Goal: Find contact information: Find contact information

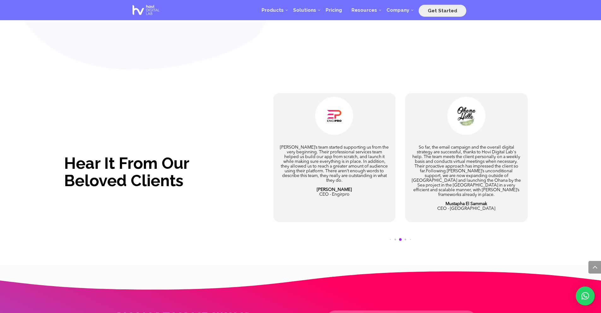
scroll to position [1327, 0]
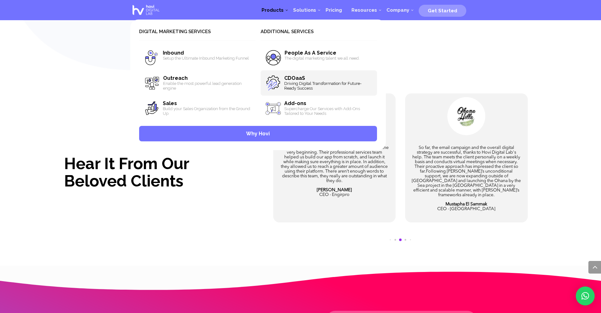
click at [292, 82] on span "Driving Digital Transformation for Future-Ready Success" at bounding box center [328, 85] width 88 height 9
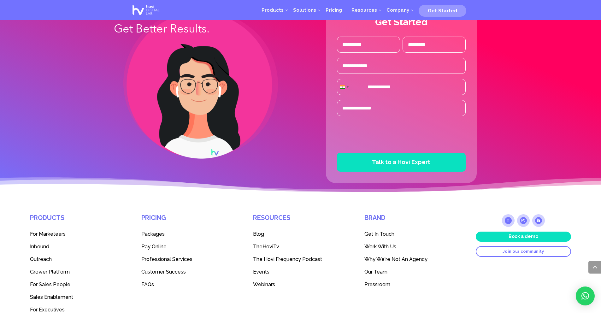
scroll to position [1725, 0]
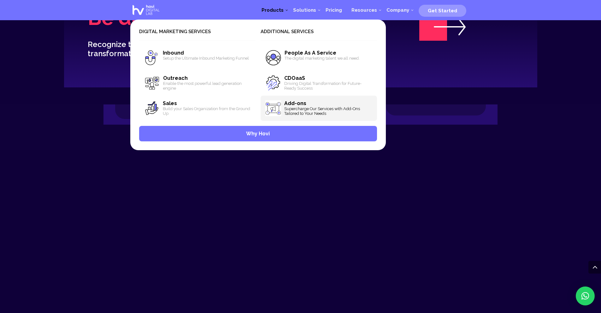
scroll to position [3594, 0]
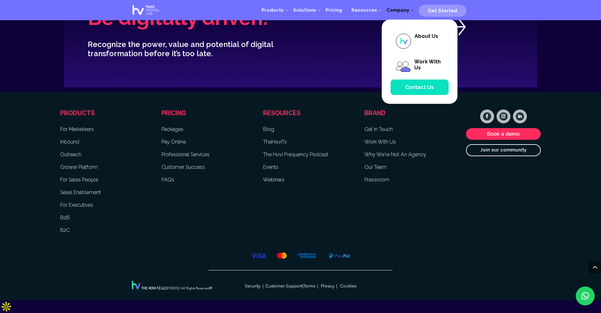
click at [417, 87] on span "Contact Us" at bounding box center [419, 87] width 29 height 6
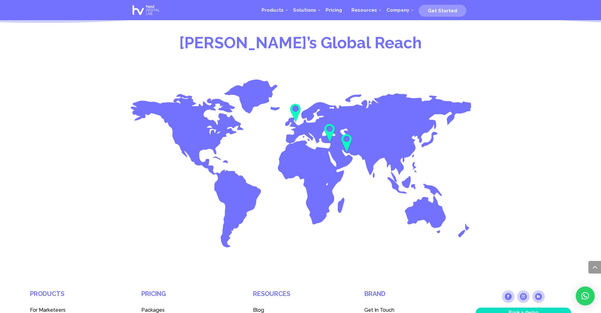
scroll to position [644, 0]
